Goal: Download file/media

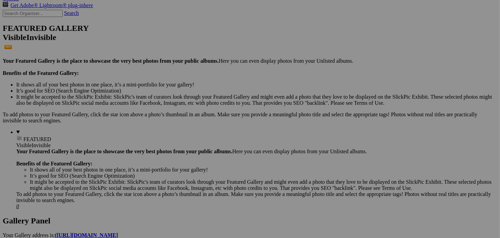
scroll to position [158, 0]
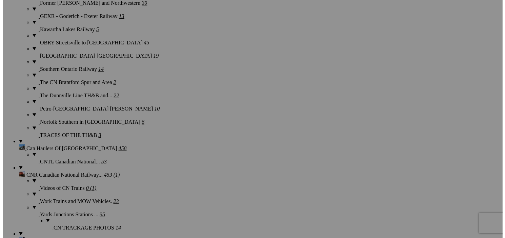
scroll to position [686, 0]
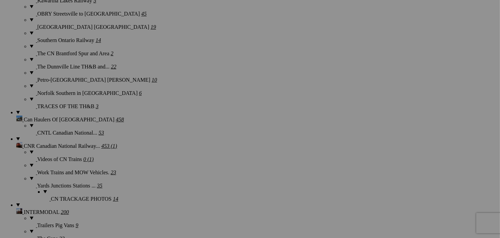
click at [0, 0] on button at bounding box center [0, 0] width 0 height 0
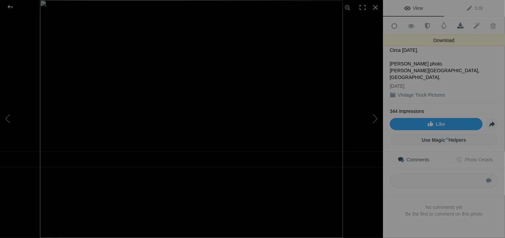
click at [458, 24] on span at bounding box center [460, 26] width 17 height 7
